Goal: Transaction & Acquisition: Purchase product/service

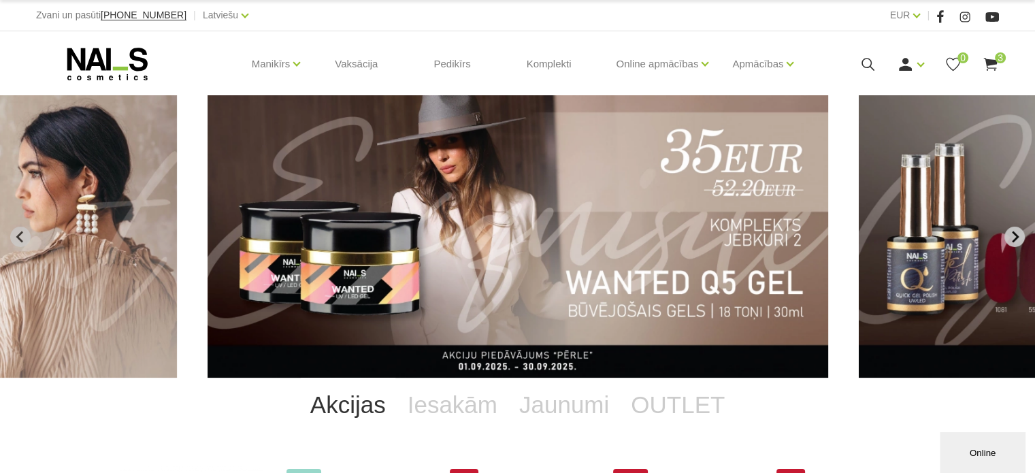
click at [1013, 231] on icon "Next slide" at bounding box center [1014, 237] width 12 height 12
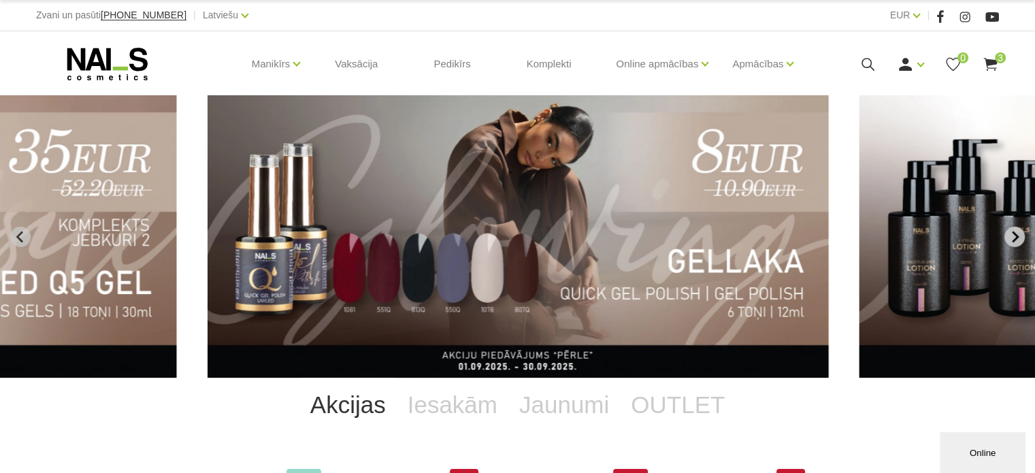
click at [1013, 231] on icon "Next slide" at bounding box center [1014, 237] width 12 height 12
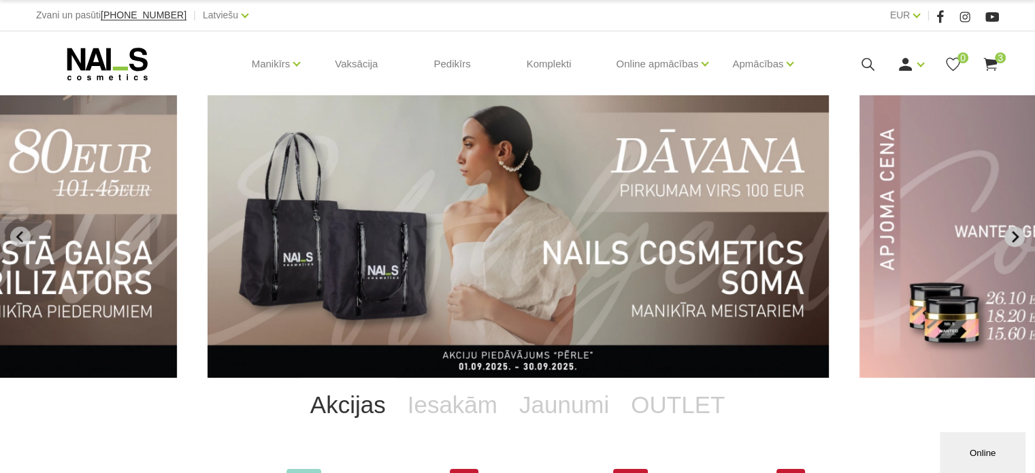
click at [1013, 231] on icon "Next slide" at bounding box center [1014, 237] width 12 height 12
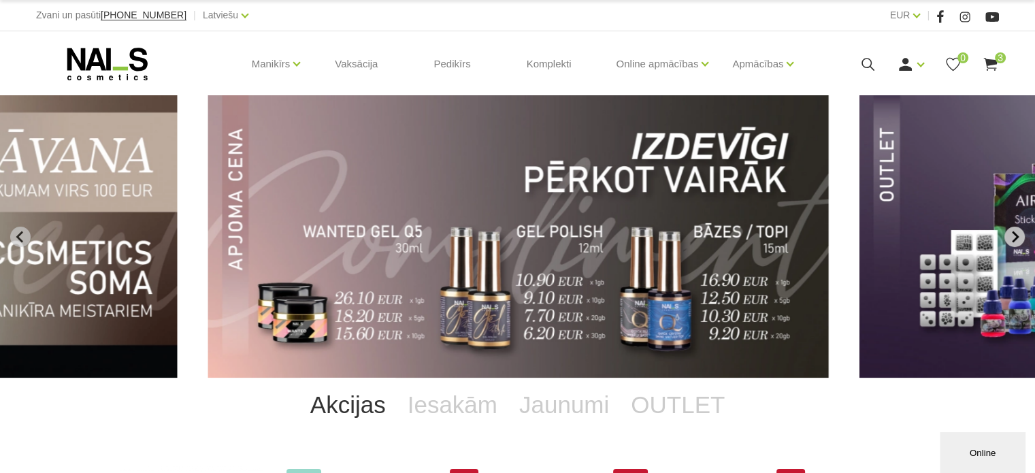
click at [1013, 231] on icon "Next slide" at bounding box center [1014, 237] width 12 height 12
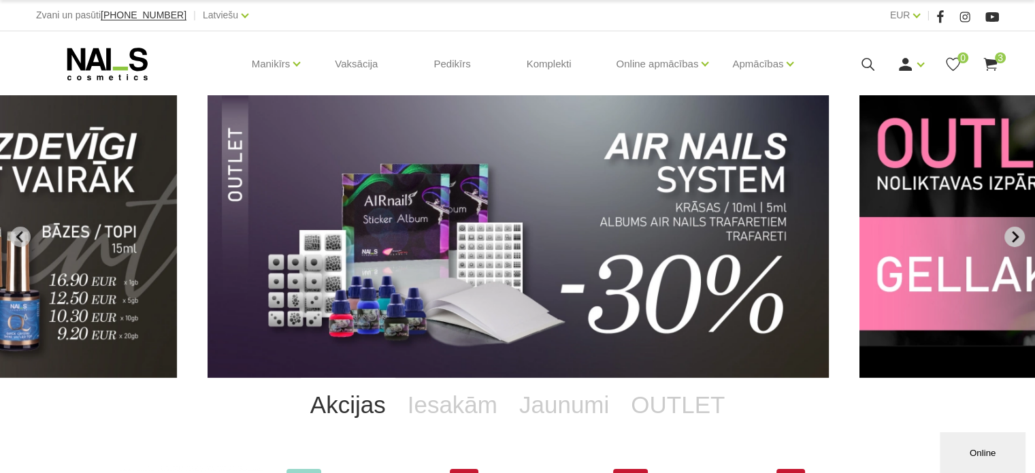
click at [1013, 231] on icon "Next slide" at bounding box center [1014, 237] width 12 height 12
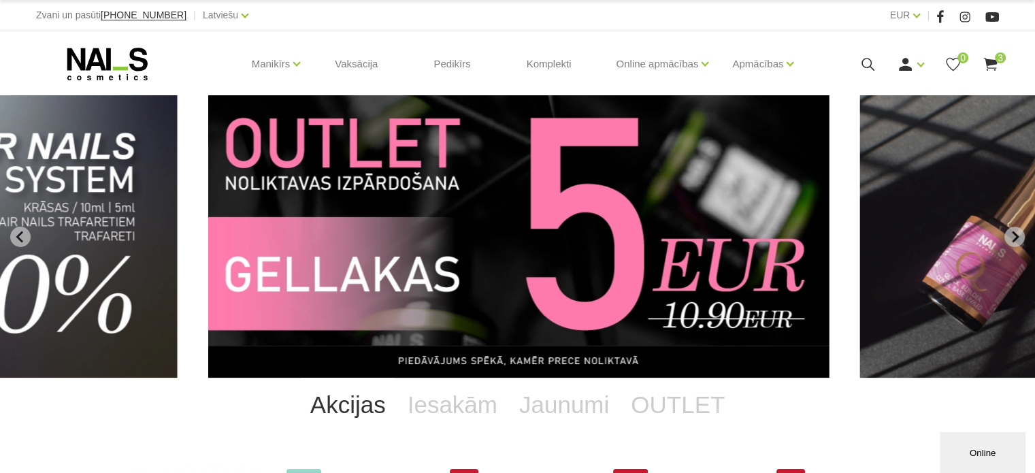
click at [741, 220] on img "10 of 11" at bounding box center [518, 236] width 621 height 282
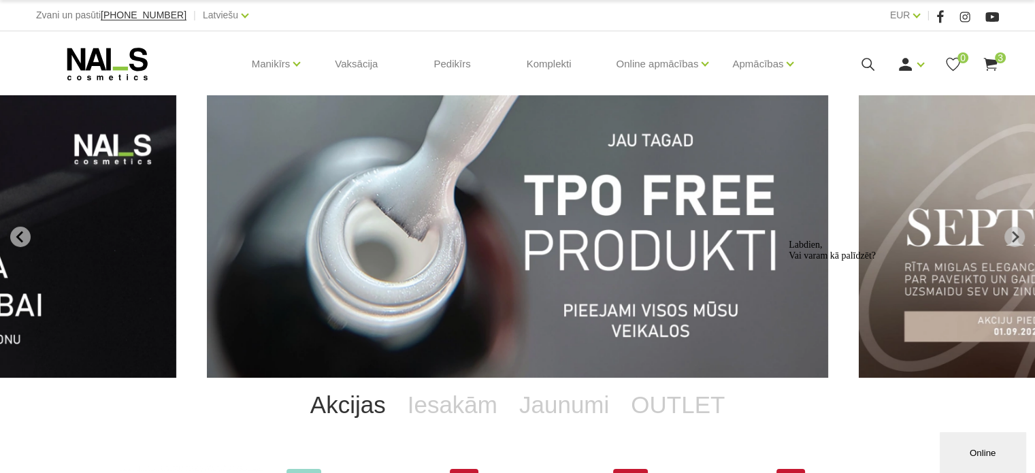
click at [580, 188] on img "1 of 11" at bounding box center [517, 236] width 621 height 282
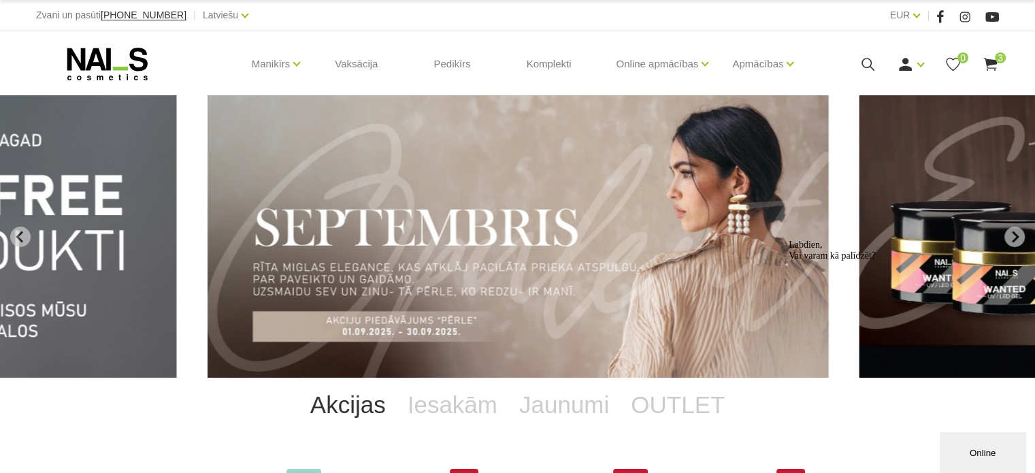
click at [317, 180] on img "2 of 11" at bounding box center [517, 236] width 621 height 282
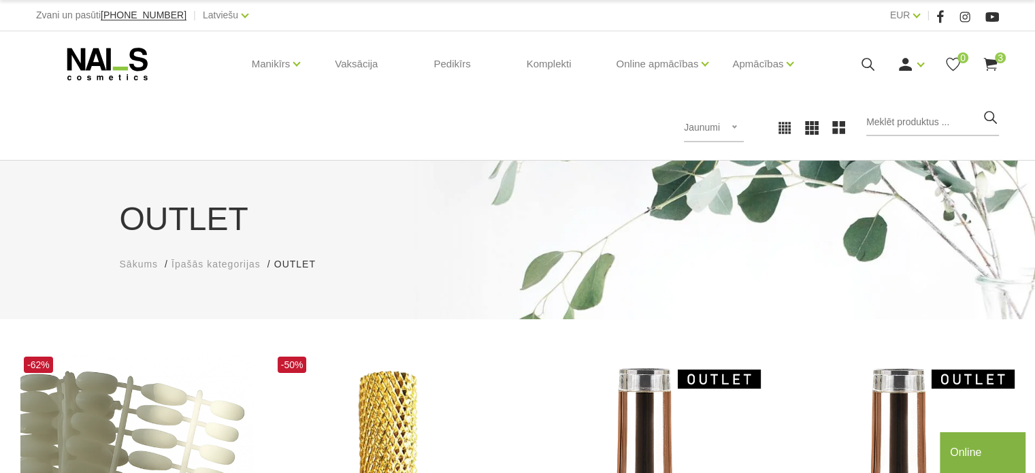
click at [501, 98] on div "Populārākie vispirms Jaunumi Lētākais vispirms Dārgākais vispirms Jaunumi Popul…" at bounding box center [517, 127] width 1035 height 65
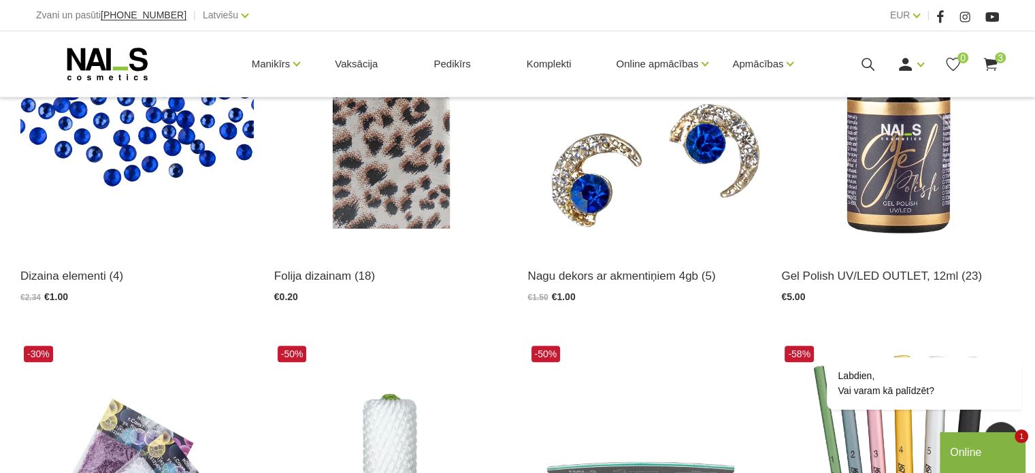
scroll to position [1297, 0]
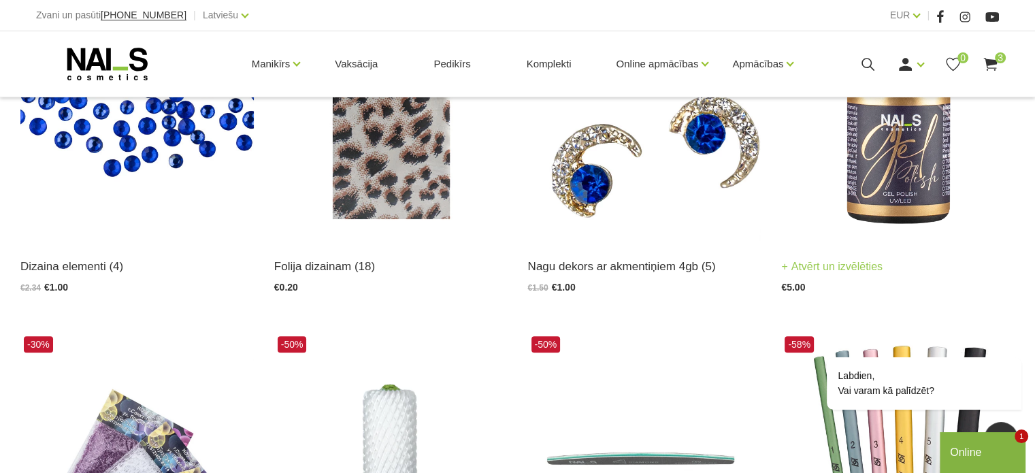
click at [920, 190] on img at bounding box center [897, 79] width 233 height 320
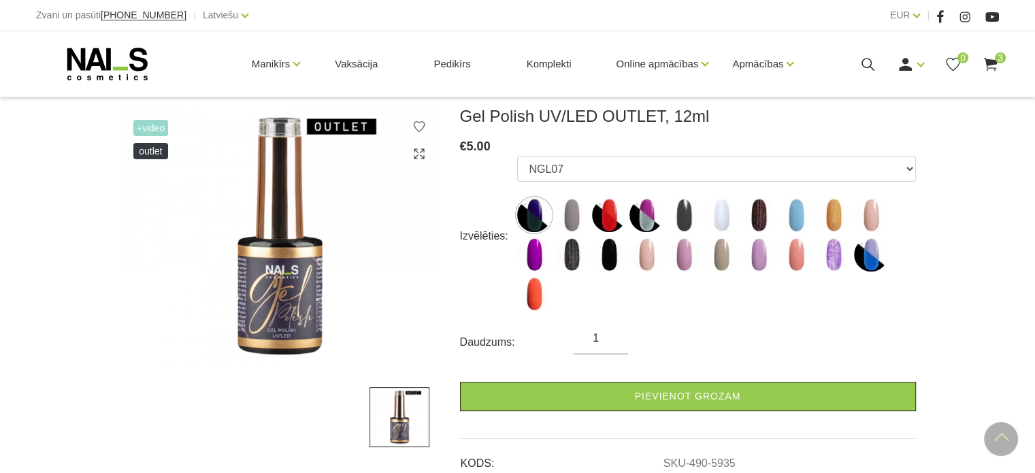
scroll to position [145, 0]
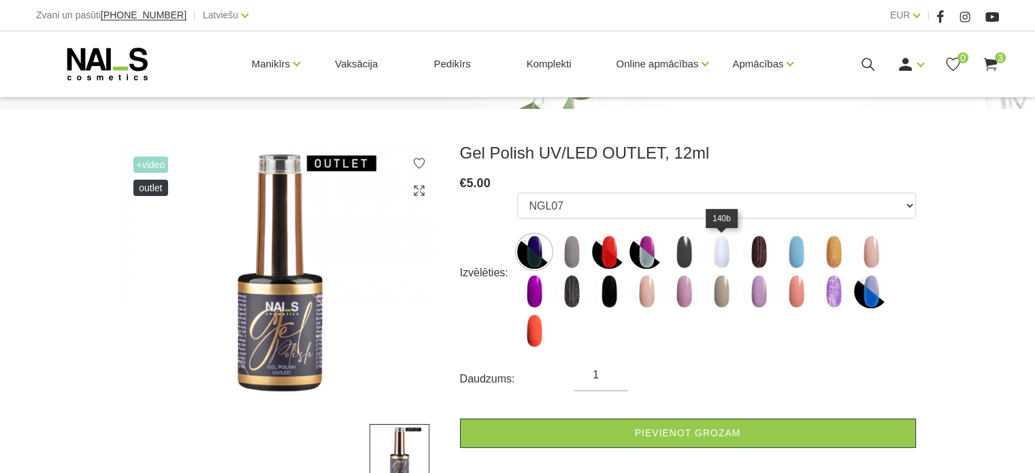
click at [719, 245] on img at bounding box center [721, 252] width 34 height 34
select select "6467"
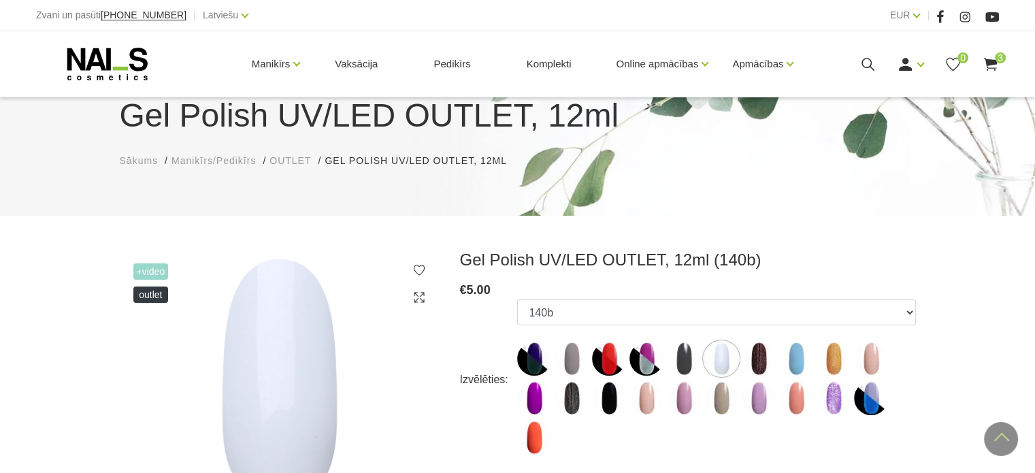
scroll to position [36, 0]
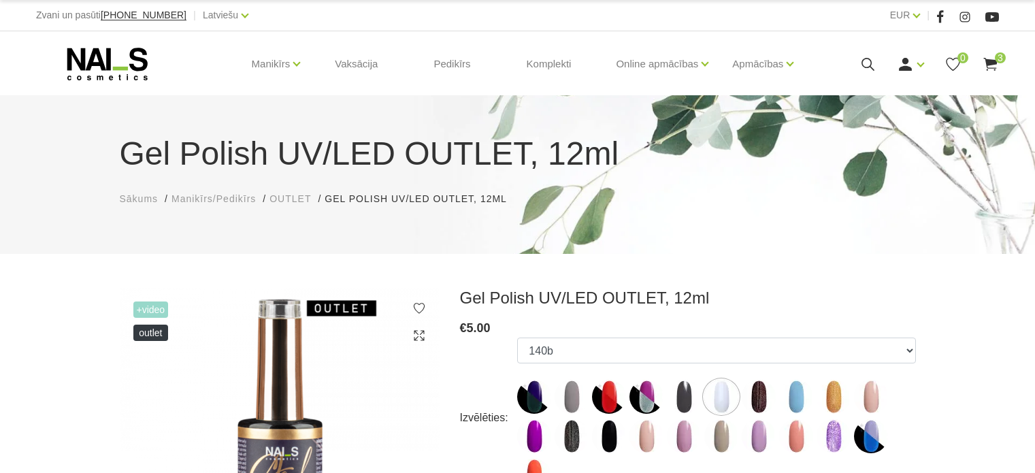
select select "6467"
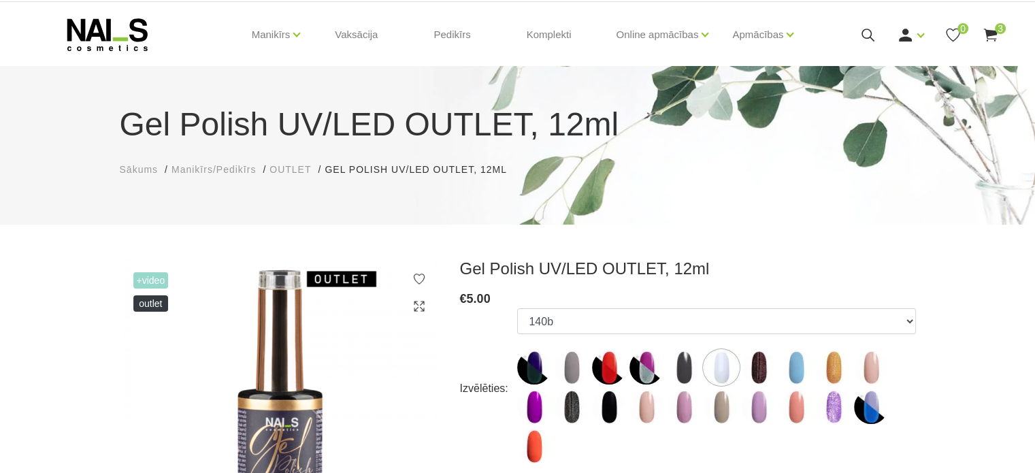
scroll to position [29, 0]
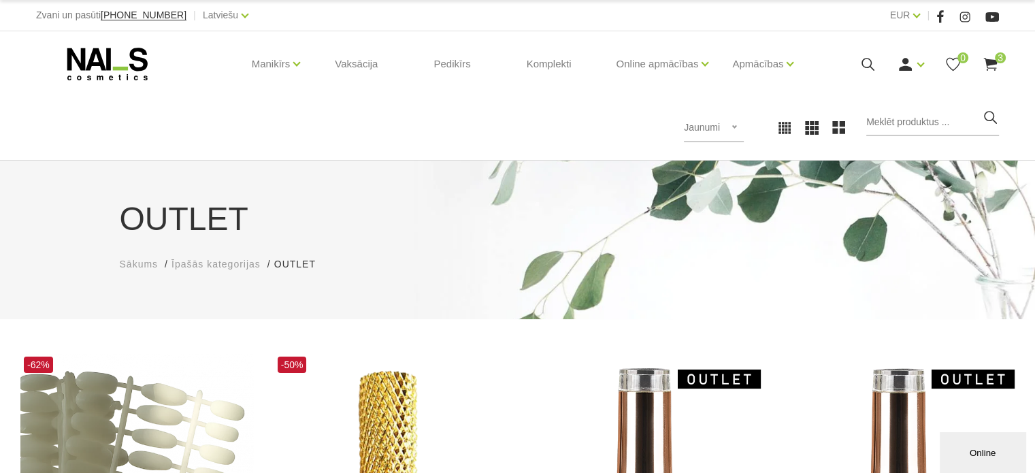
click at [557, 107] on div "Populārākie vispirms Jaunumi Lētākais vispirms Dārgākais vispirms Jaunumi Popul…" at bounding box center [517, 127] width 1035 height 65
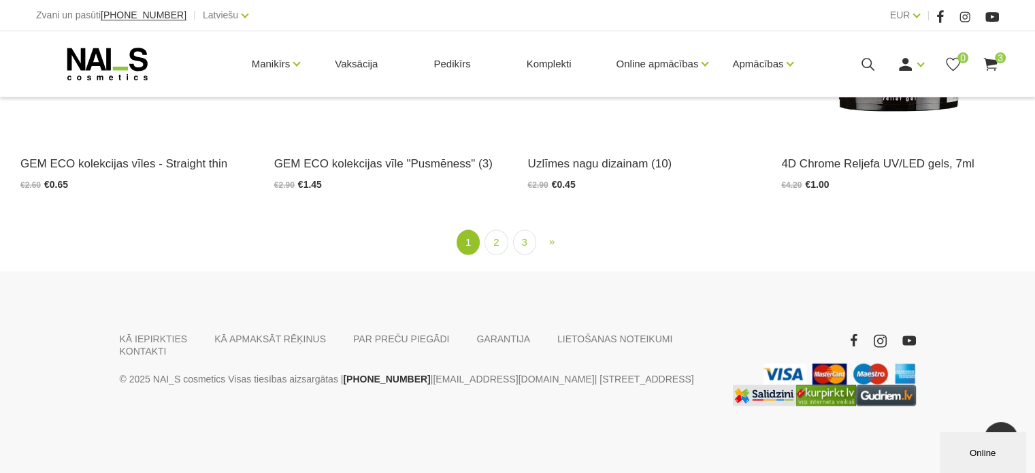
scroll to position [2659, 0]
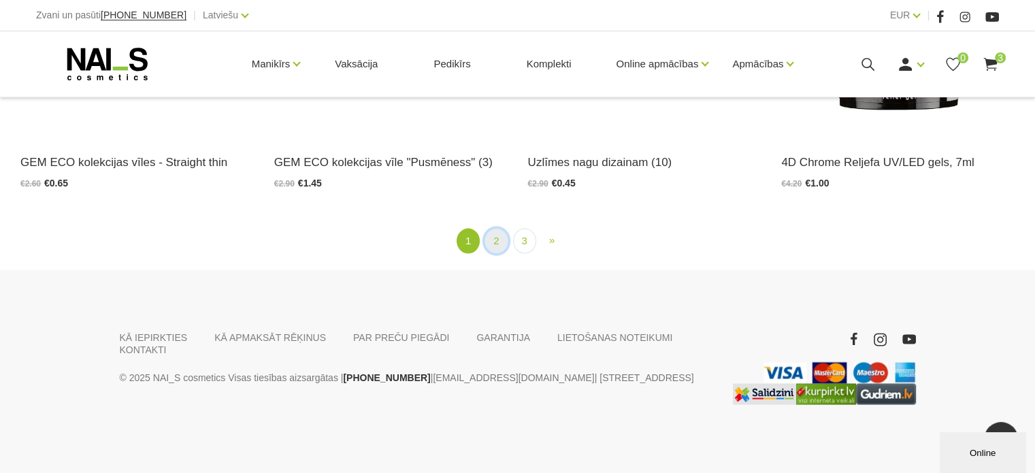
click at [495, 240] on link "2" at bounding box center [495, 241] width 23 height 25
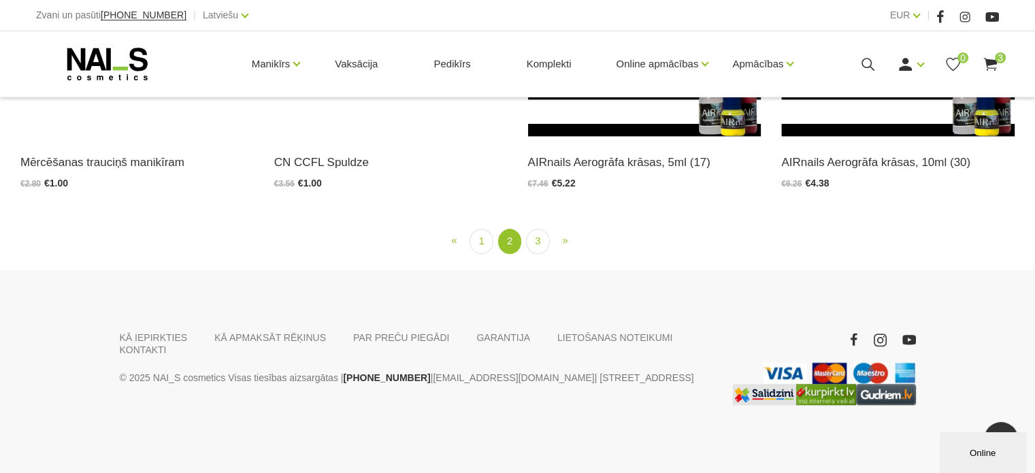
scroll to position [2604, 0]
click at [537, 239] on link "3" at bounding box center [537, 241] width 23 height 25
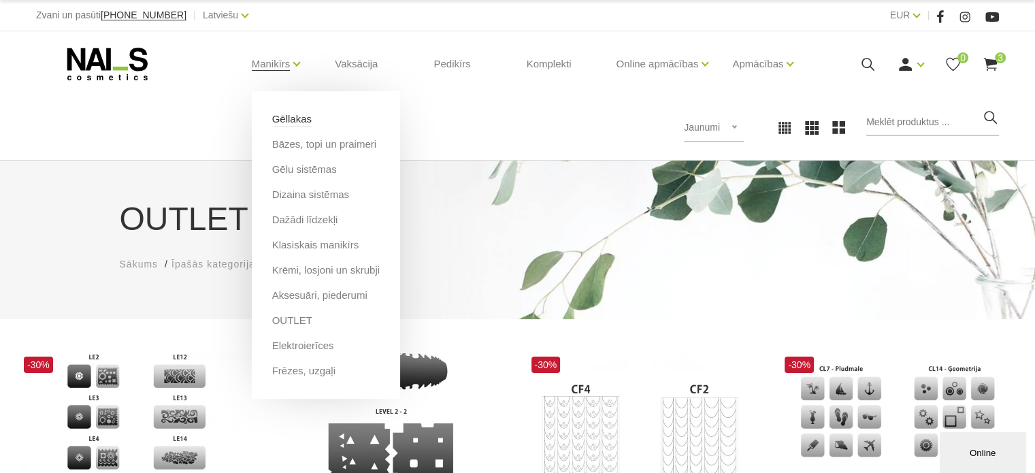
click at [292, 119] on link "Gēllakas" at bounding box center [291, 119] width 39 height 15
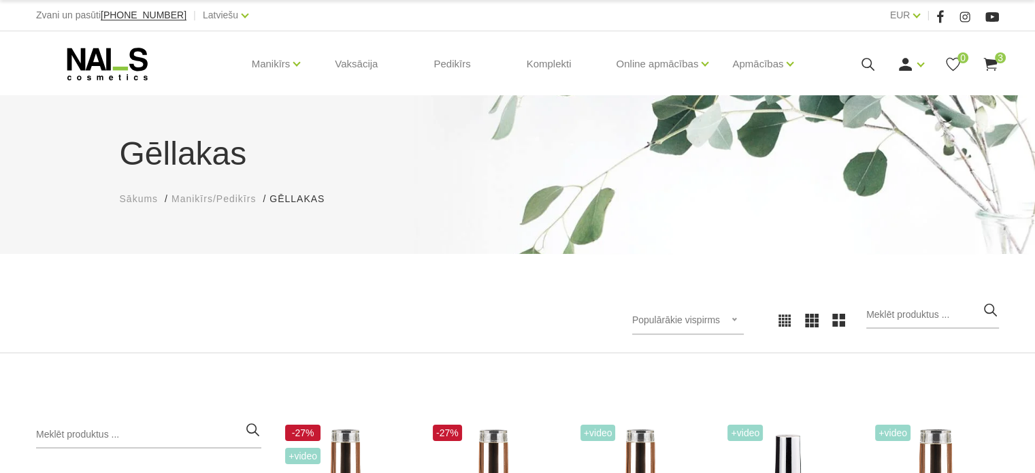
click at [292, 119] on div "Gēllakas Sākums Manikīrs/Pedikīrs Gēllakas Gēllakas" at bounding box center [517, 174] width 1035 height 158
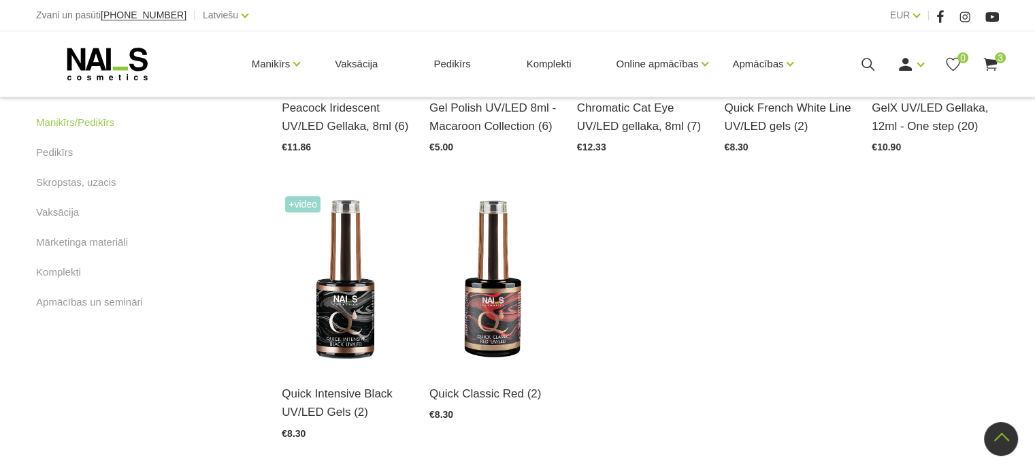
scroll to position [816, 0]
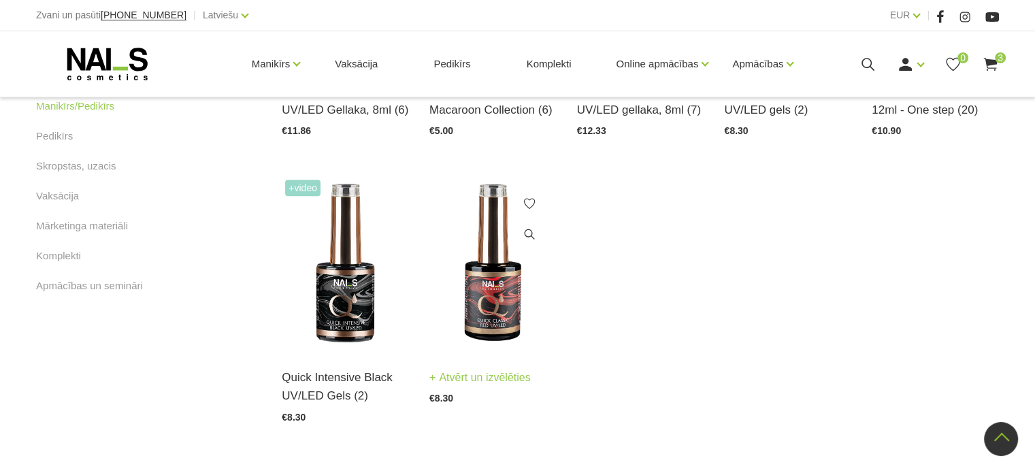
click at [500, 281] on img at bounding box center [492, 263] width 127 height 175
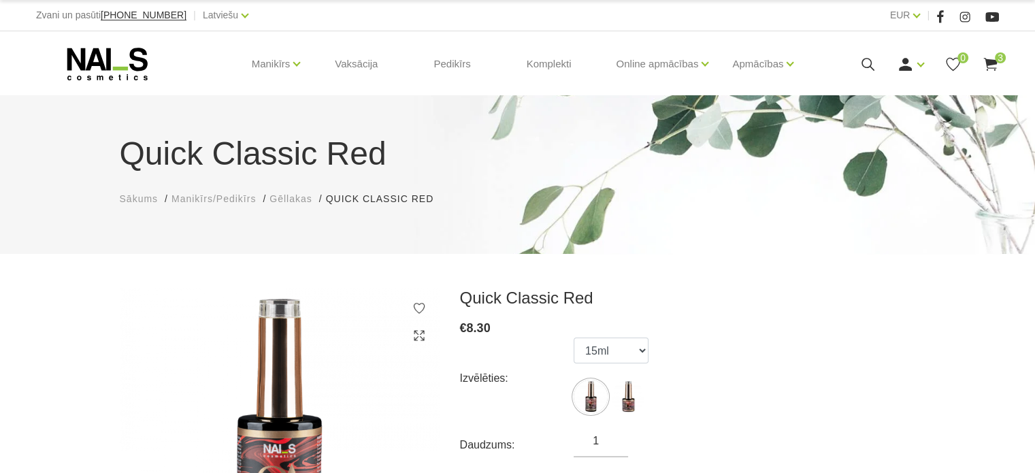
click at [939, 201] on div "Quick Classic Red Sākums Manikīrs/Pedikīrs Gēllakas Quick Classic Red Quick Cla…" at bounding box center [517, 174] width 1035 height 158
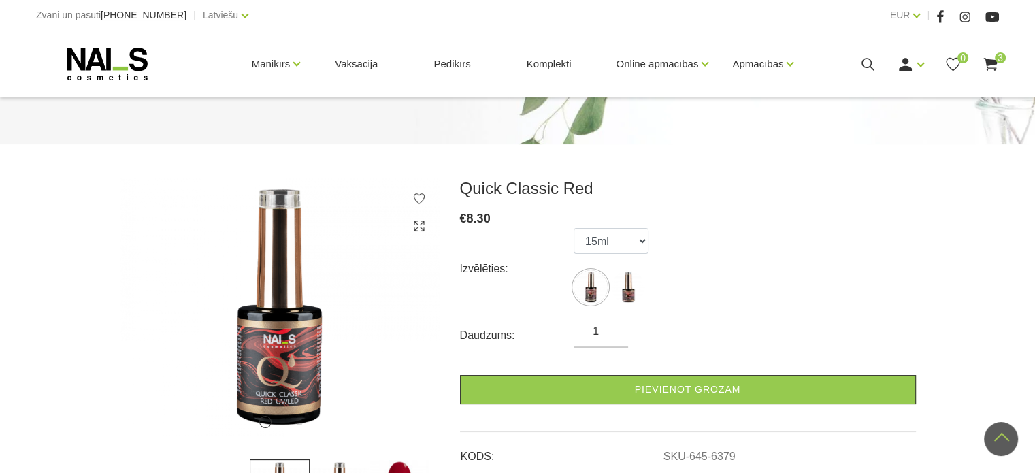
scroll to position [109, 0]
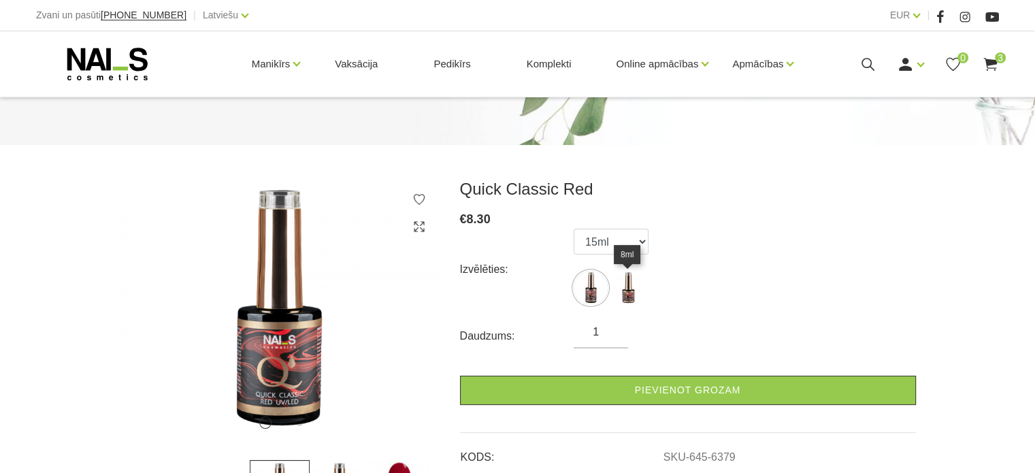
click at [629, 282] on img at bounding box center [628, 288] width 34 height 34
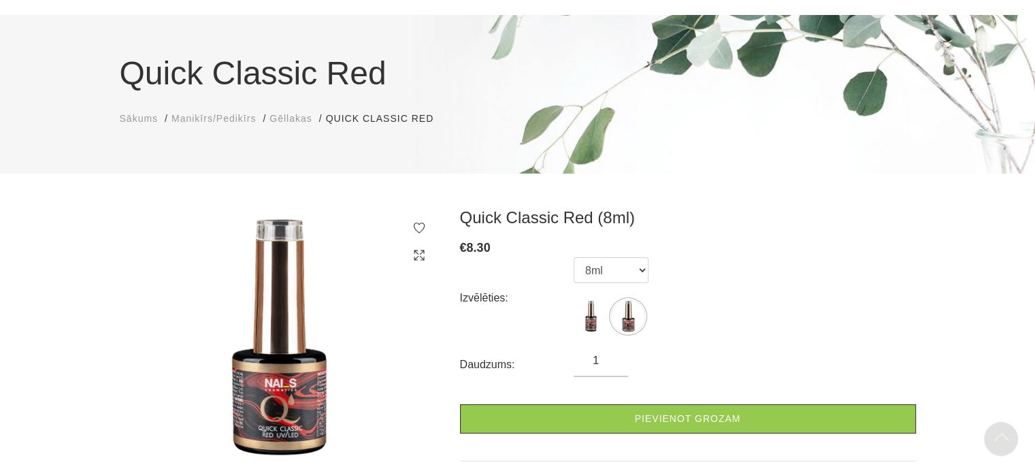
scroll to position [54, 0]
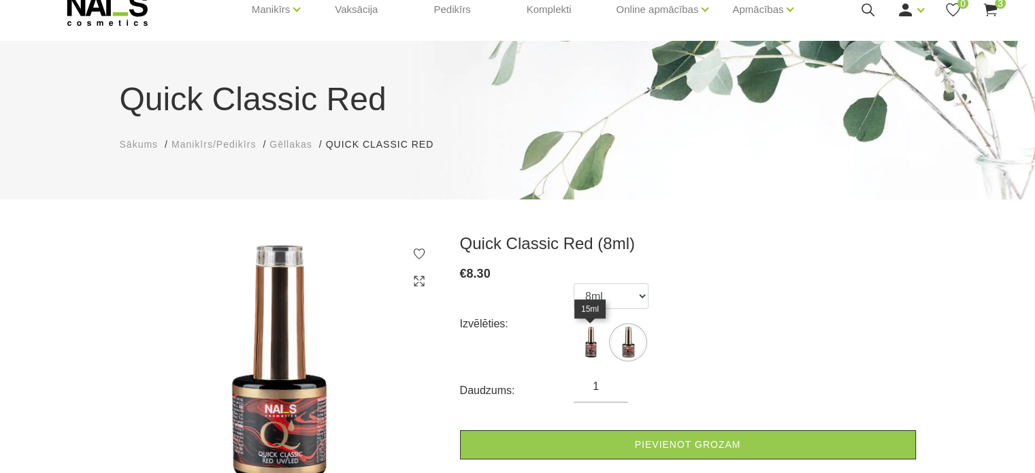
click at [586, 340] on img at bounding box center [590, 342] width 34 height 34
select select "6380"
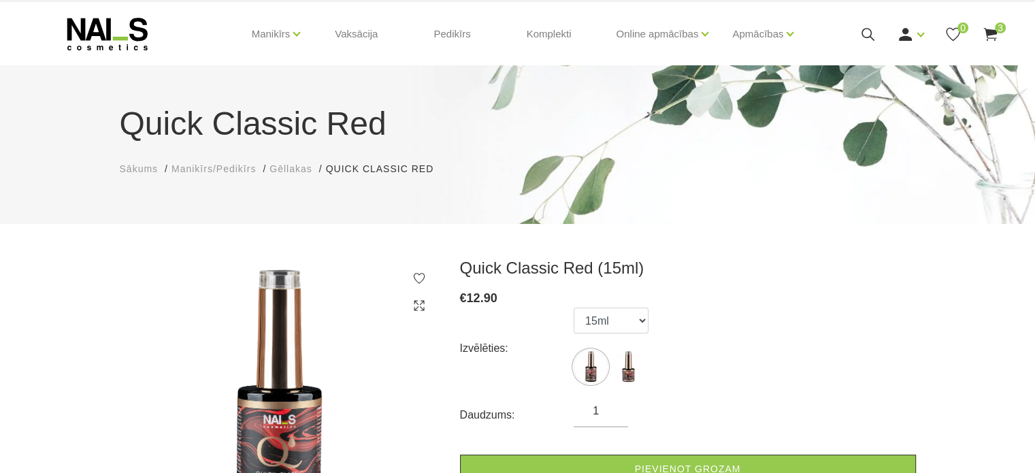
scroll to position [27, 0]
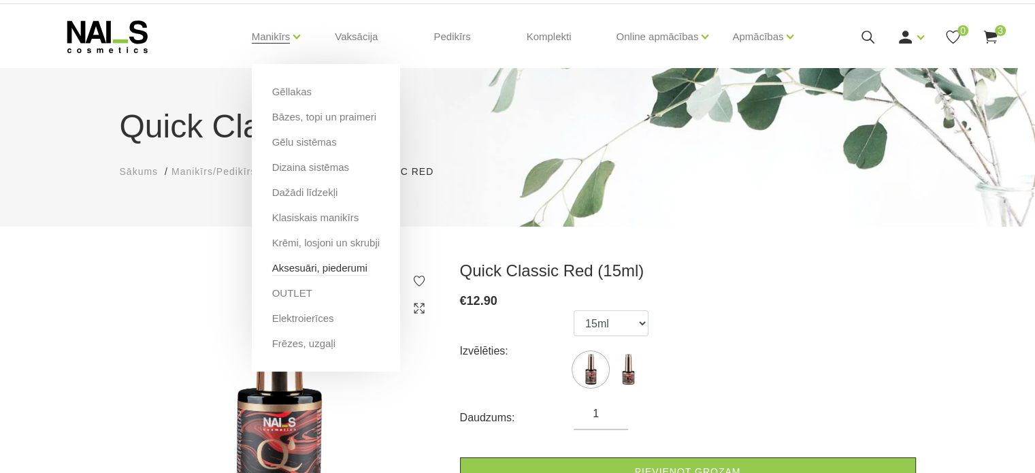
click at [316, 266] on link "Aksesuāri, piederumi" at bounding box center [319, 268] width 95 height 15
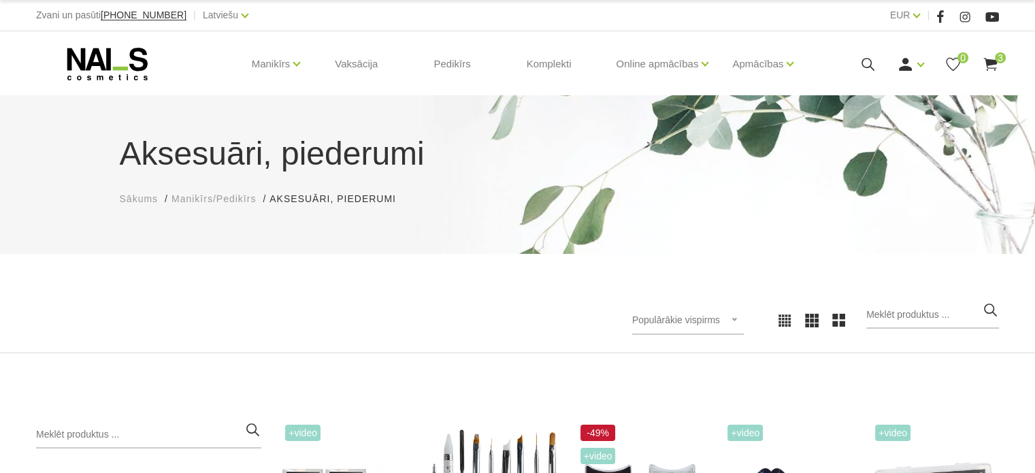
click at [316, 266] on div "Aksesuāri, piederumi Sākums Manikīrs/Pedikīrs Aksesuāri, piederumi Aksesuāri, p…" at bounding box center [517, 224] width 1035 height 258
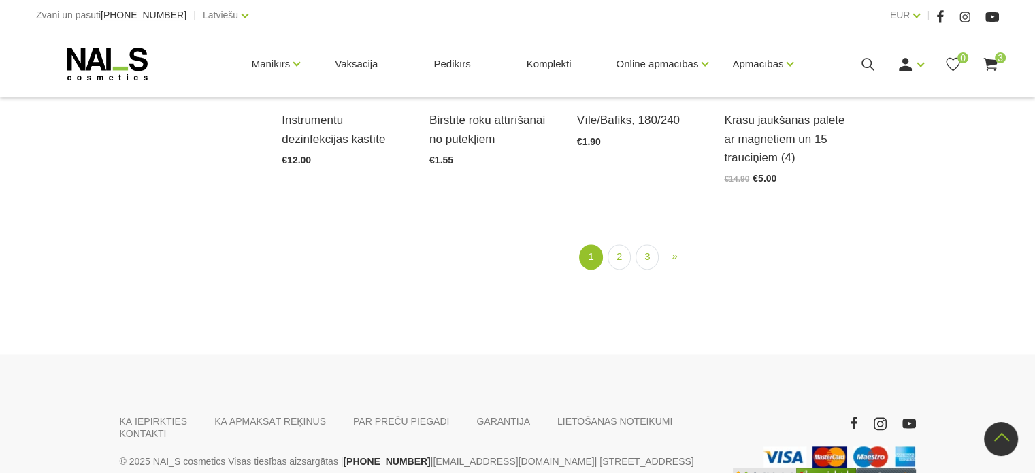
scroll to position [1741, 0]
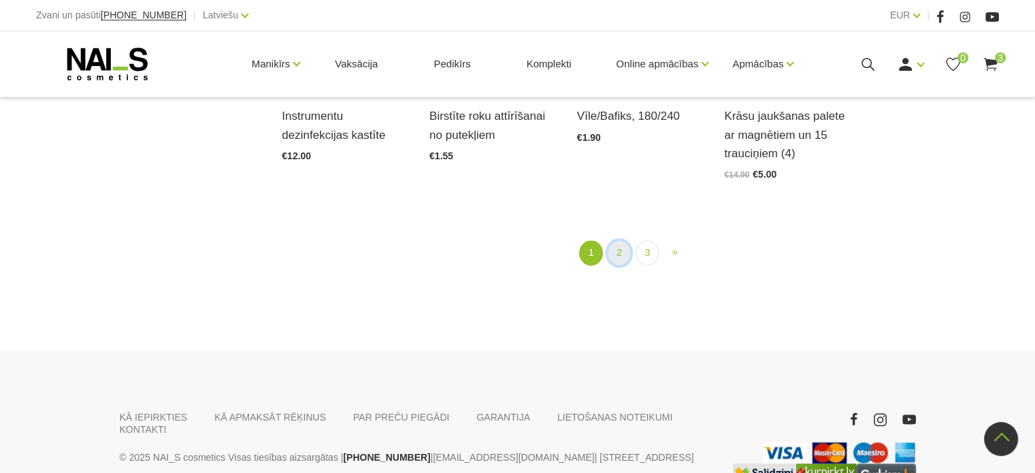
click at [618, 240] on link "2" at bounding box center [618, 252] width 23 height 25
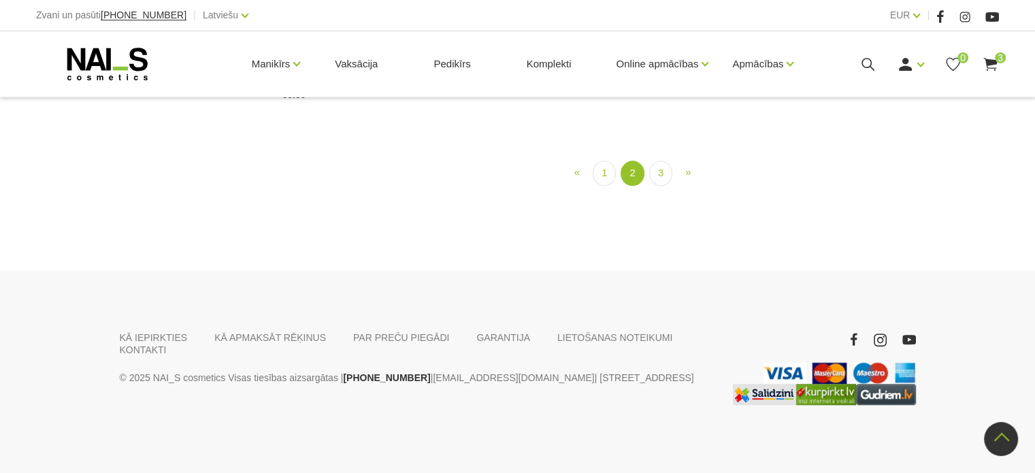
scroll to position [1611, 0]
click at [658, 186] on link "3" at bounding box center [660, 173] width 23 height 25
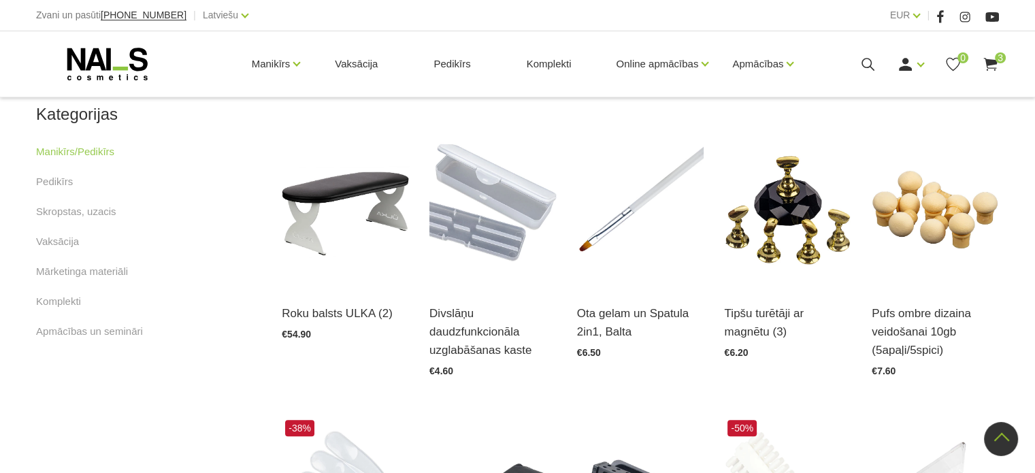
scroll to position [713, 0]
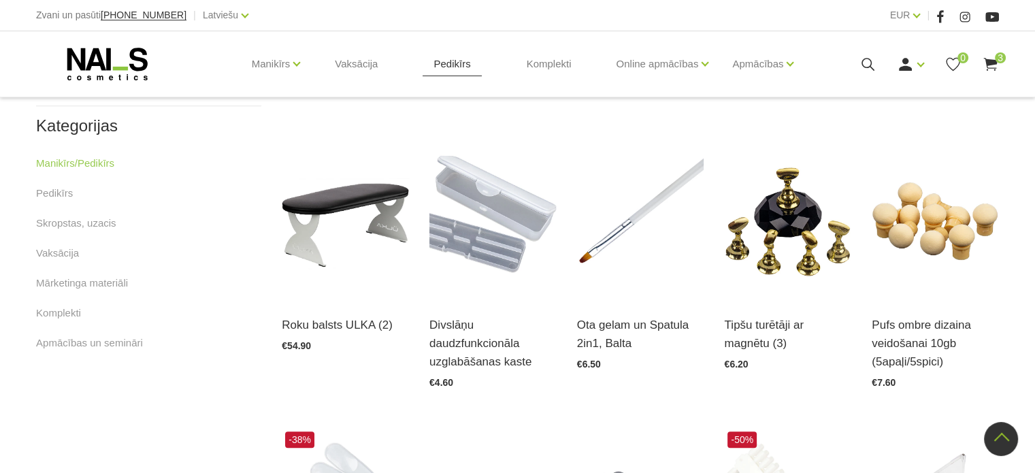
click at [446, 62] on link "Pedikīrs" at bounding box center [451, 63] width 58 height 65
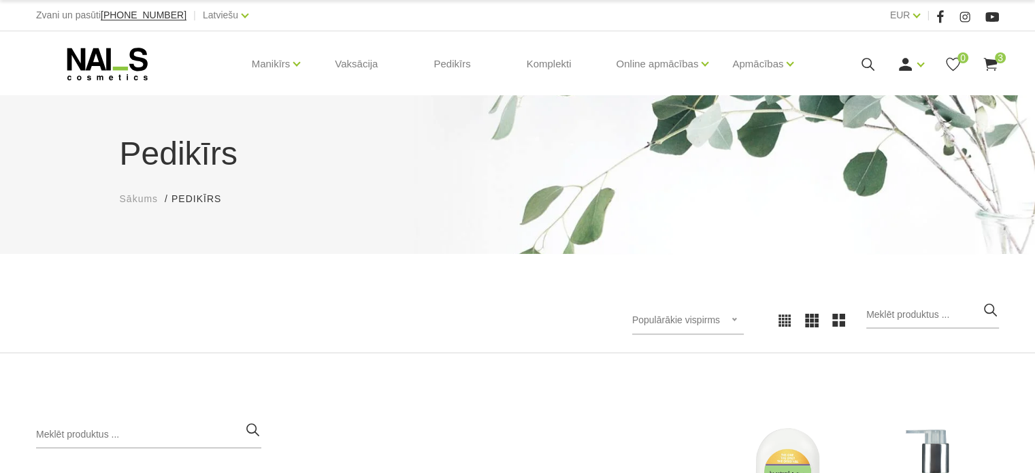
click at [251, 201] on ul "Sākums Pedikīrs Pedikīrs" at bounding box center [518, 199] width 796 height 14
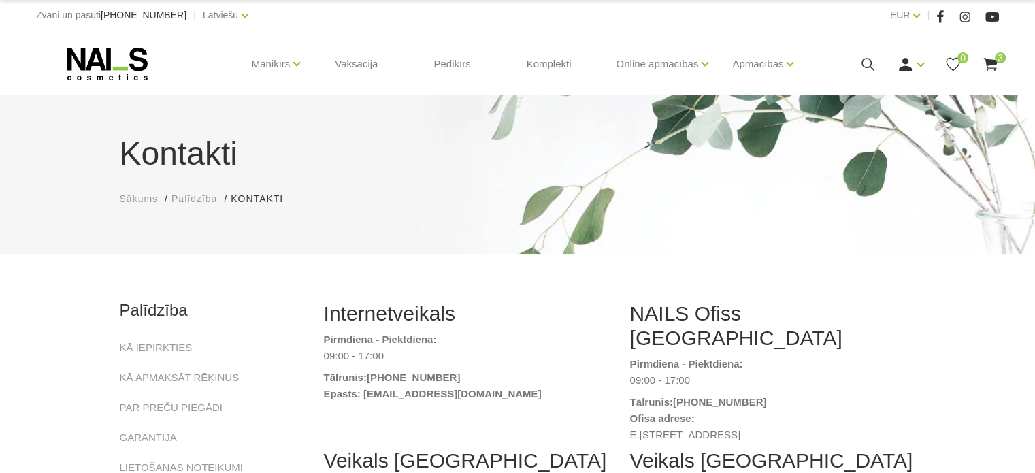
click at [367, 166] on h1 "Kontakti" at bounding box center [518, 153] width 796 height 49
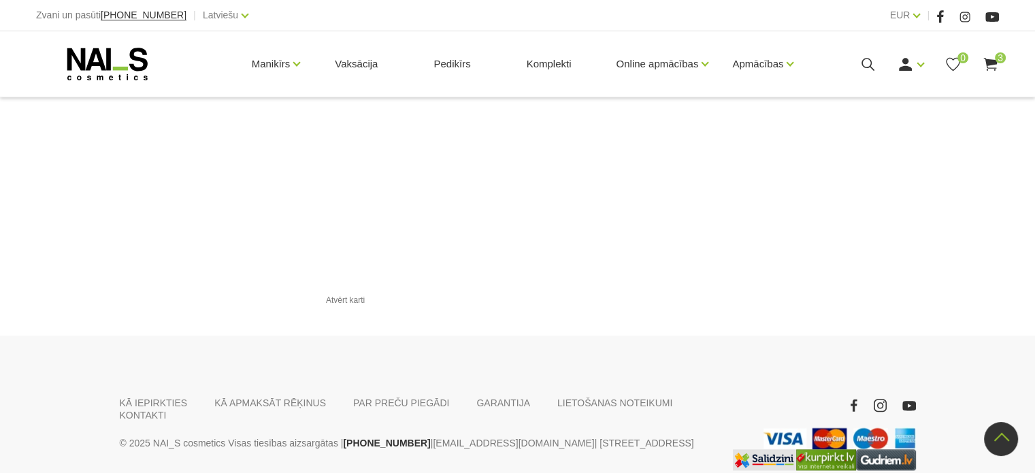
scroll to position [1609, 0]
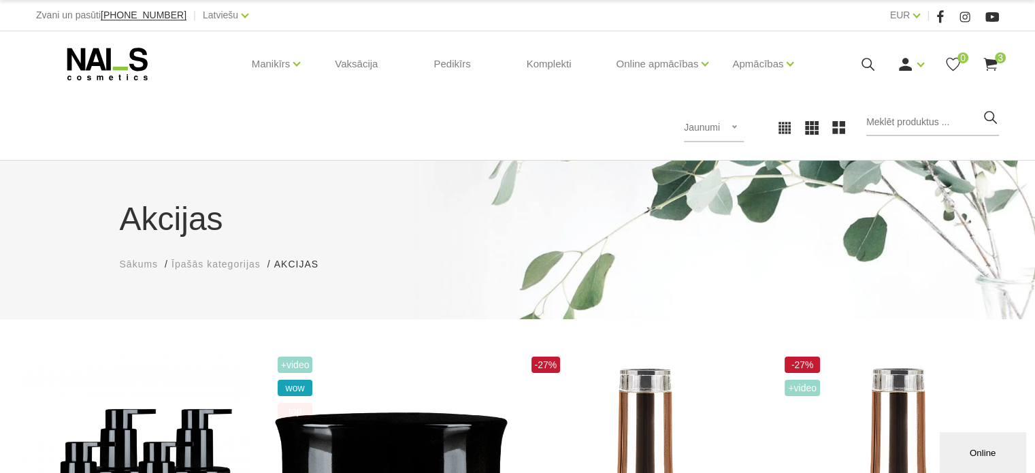
click at [350, 130] on div "Populārākie vispirms Jaunumi Lētākais vispirms Dārgākais vispirms Jaunumi Popul…" at bounding box center [517, 127] width 983 height 37
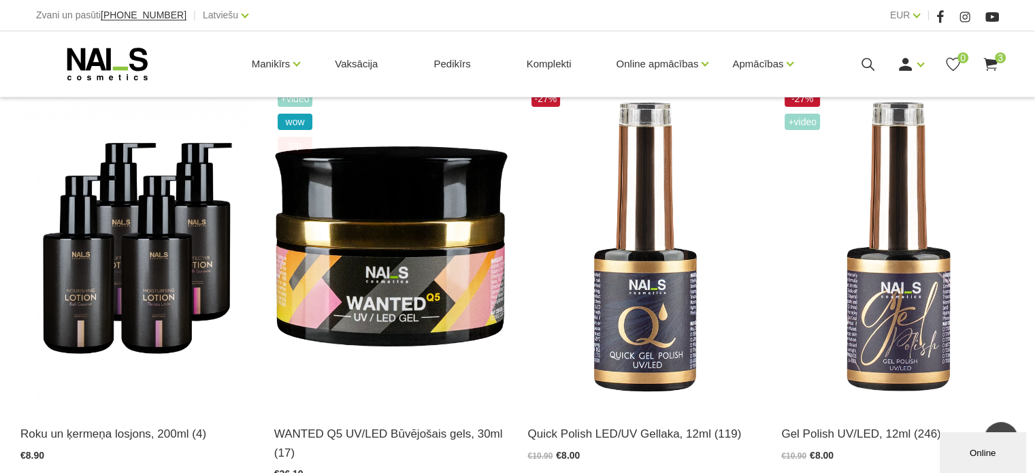
scroll to position [261, 0]
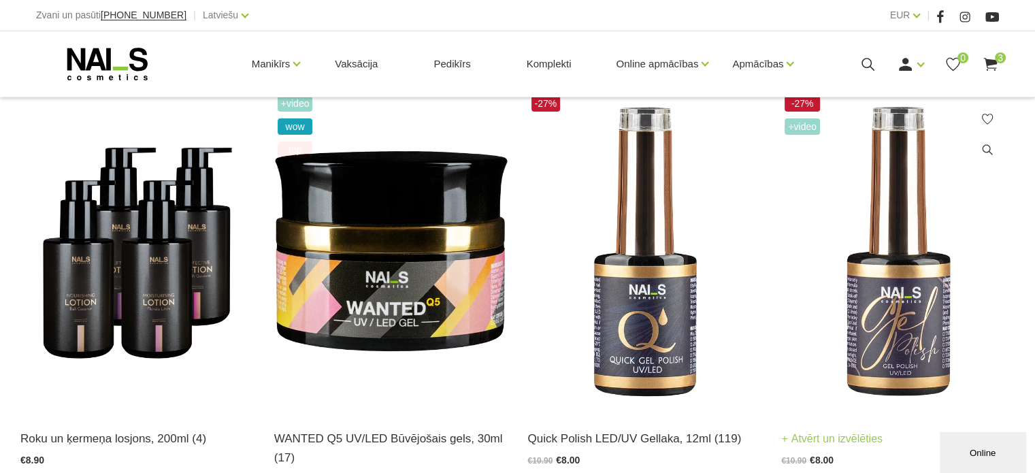
click at [923, 241] on img at bounding box center [897, 252] width 233 height 320
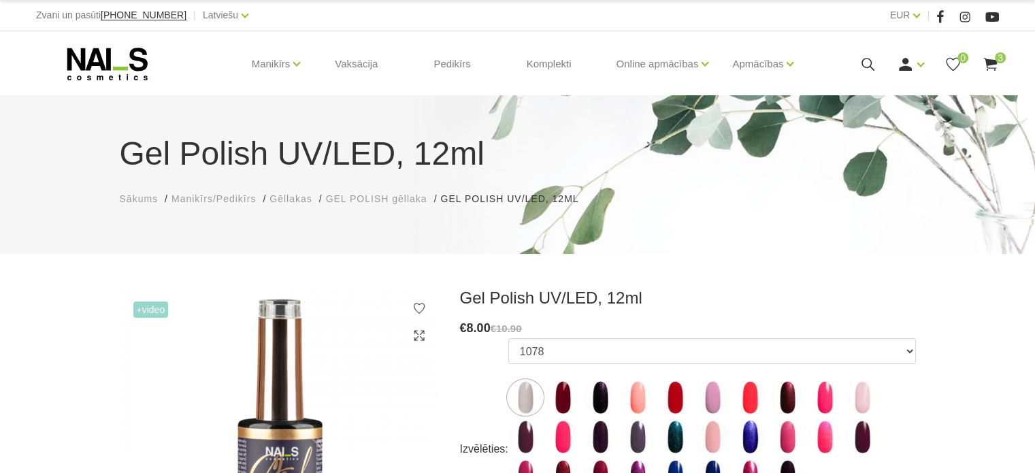
click at [852, 226] on div "Gel Polish UV/LED, 12ml Sākums Manikīrs/Pedikīrs Gēllakas GEL POLISH gēllaka Ge…" at bounding box center [517, 174] width 1035 height 158
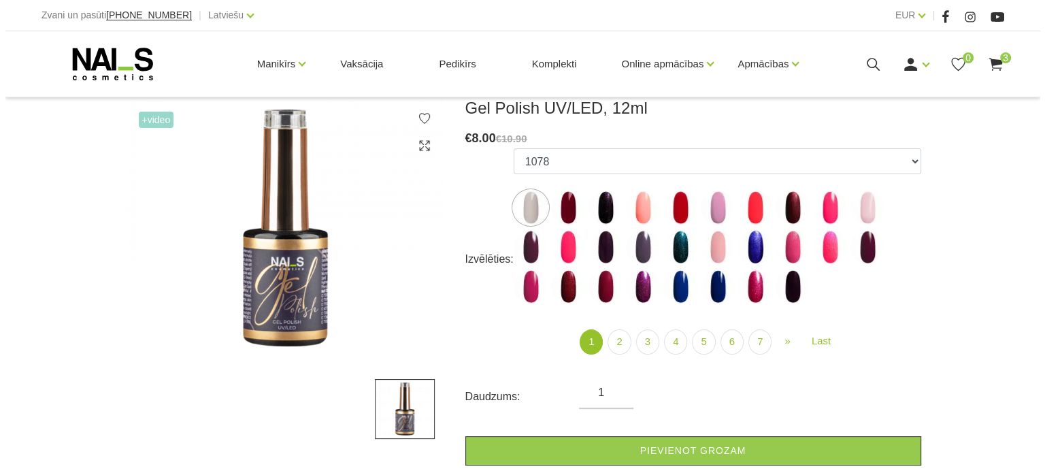
scroll to position [190, 0]
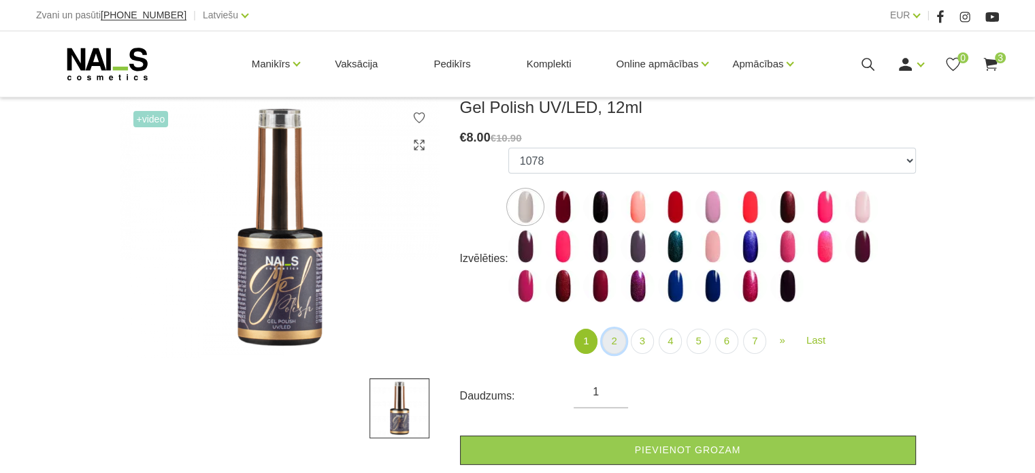
click at [615, 341] on link "2" at bounding box center [613, 341] width 23 height 25
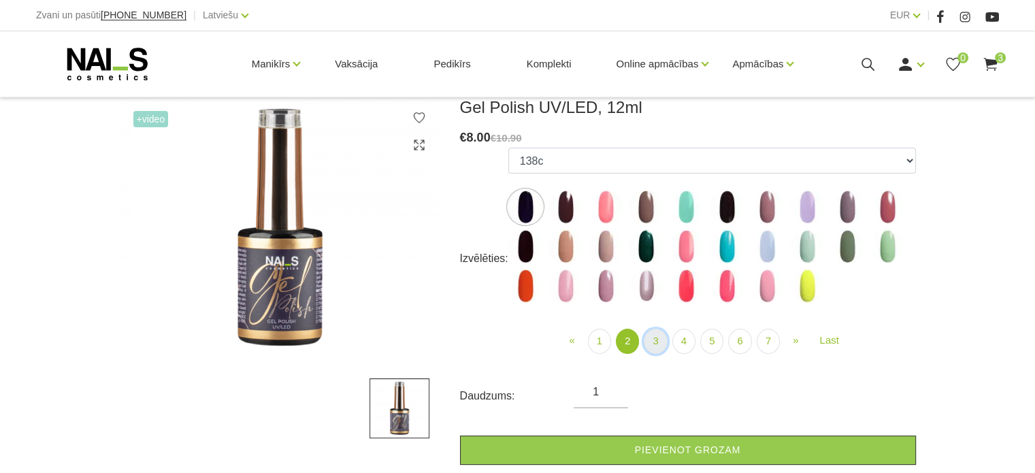
click at [656, 339] on link "3" at bounding box center [654, 341] width 23 height 25
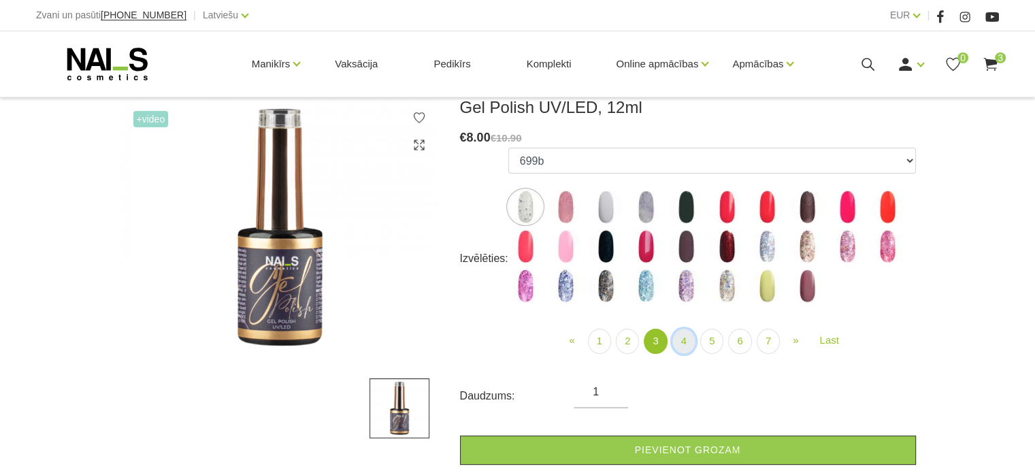
click at [686, 339] on link "4" at bounding box center [683, 341] width 23 height 25
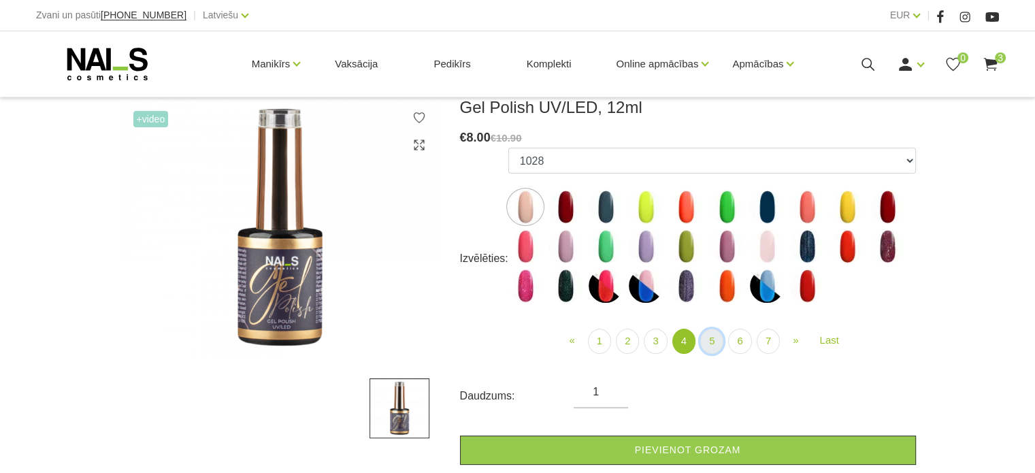
click at [713, 341] on link "5" at bounding box center [711, 341] width 23 height 25
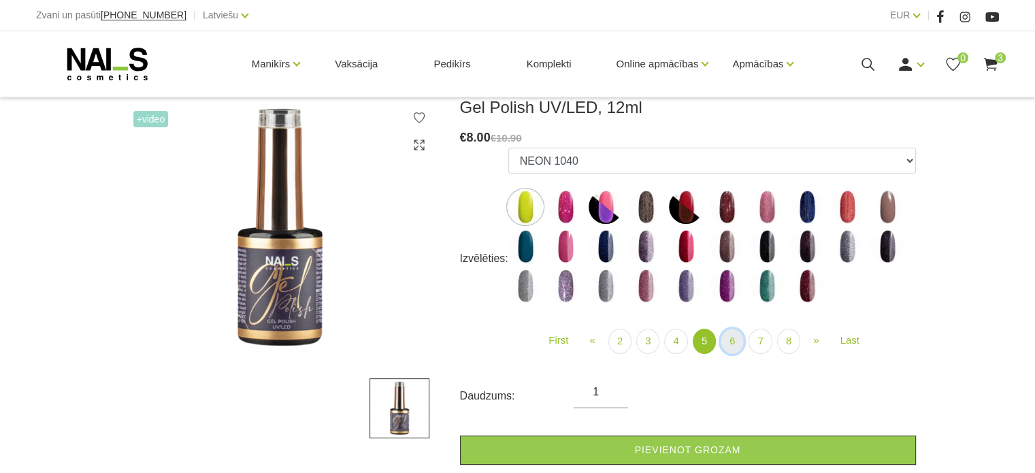
click at [732, 339] on link "6" at bounding box center [731, 341] width 23 height 25
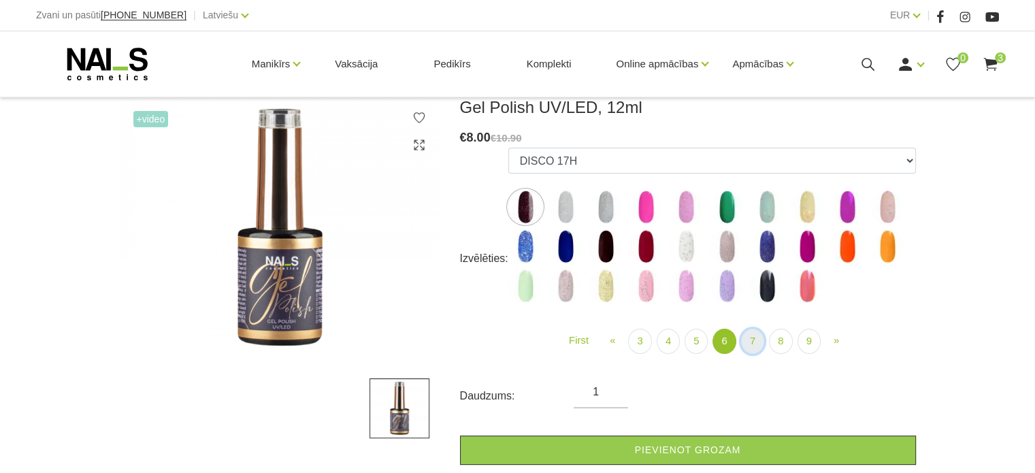
click at [751, 339] on link "7" at bounding box center [752, 341] width 23 height 25
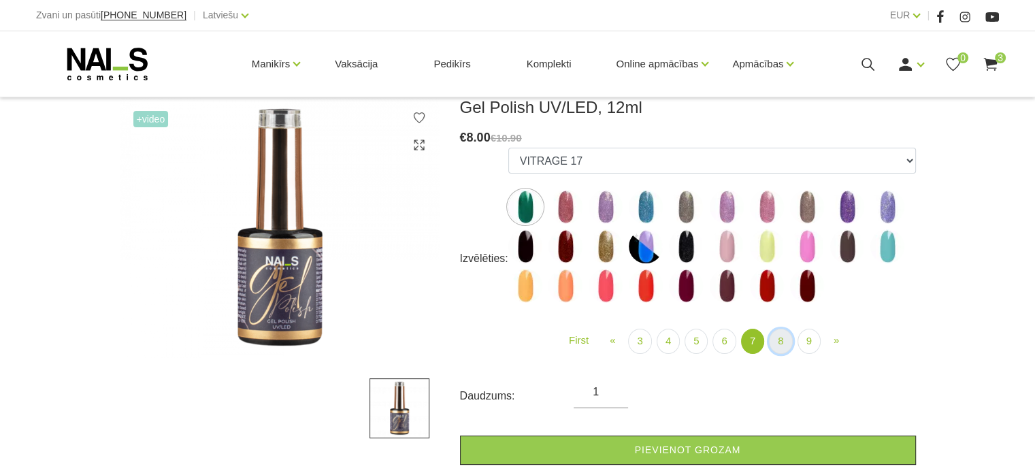
click at [780, 339] on link "8" at bounding box center [780, 341] width 23 height 25
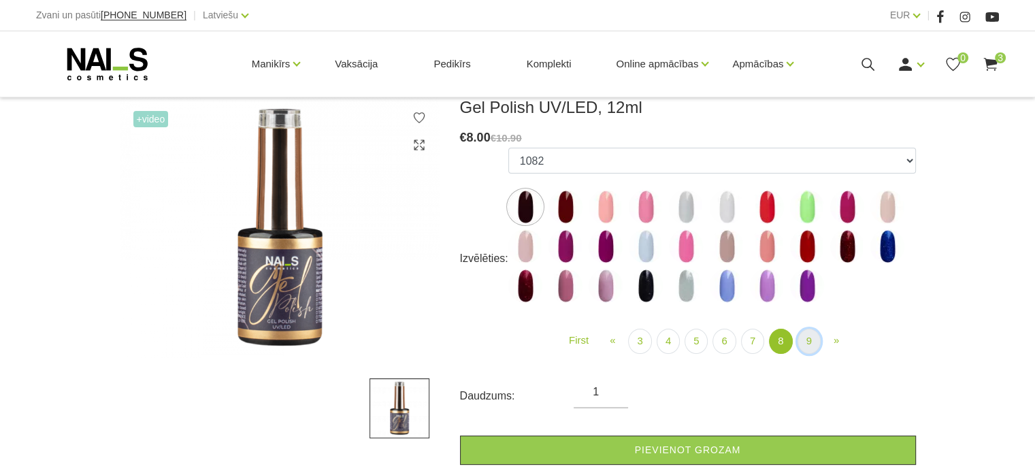
click at [805, 339] on link "9" at bounding box center [808, 341] width 23 height 25
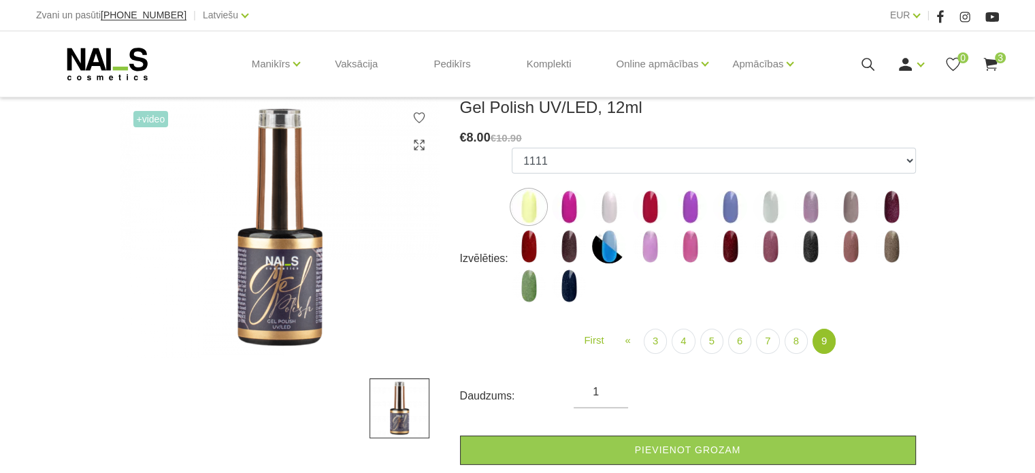
click at [992, 62] on use at bounding box center [990, 64] width 14 height 13
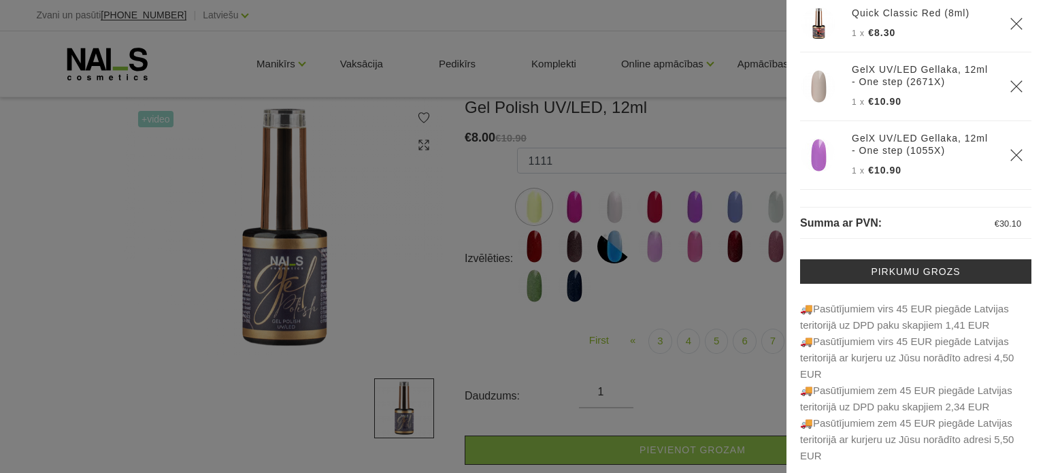
scroll to position [57, 0]
